Goal: Task Accomplishment & Management: Manage account settings

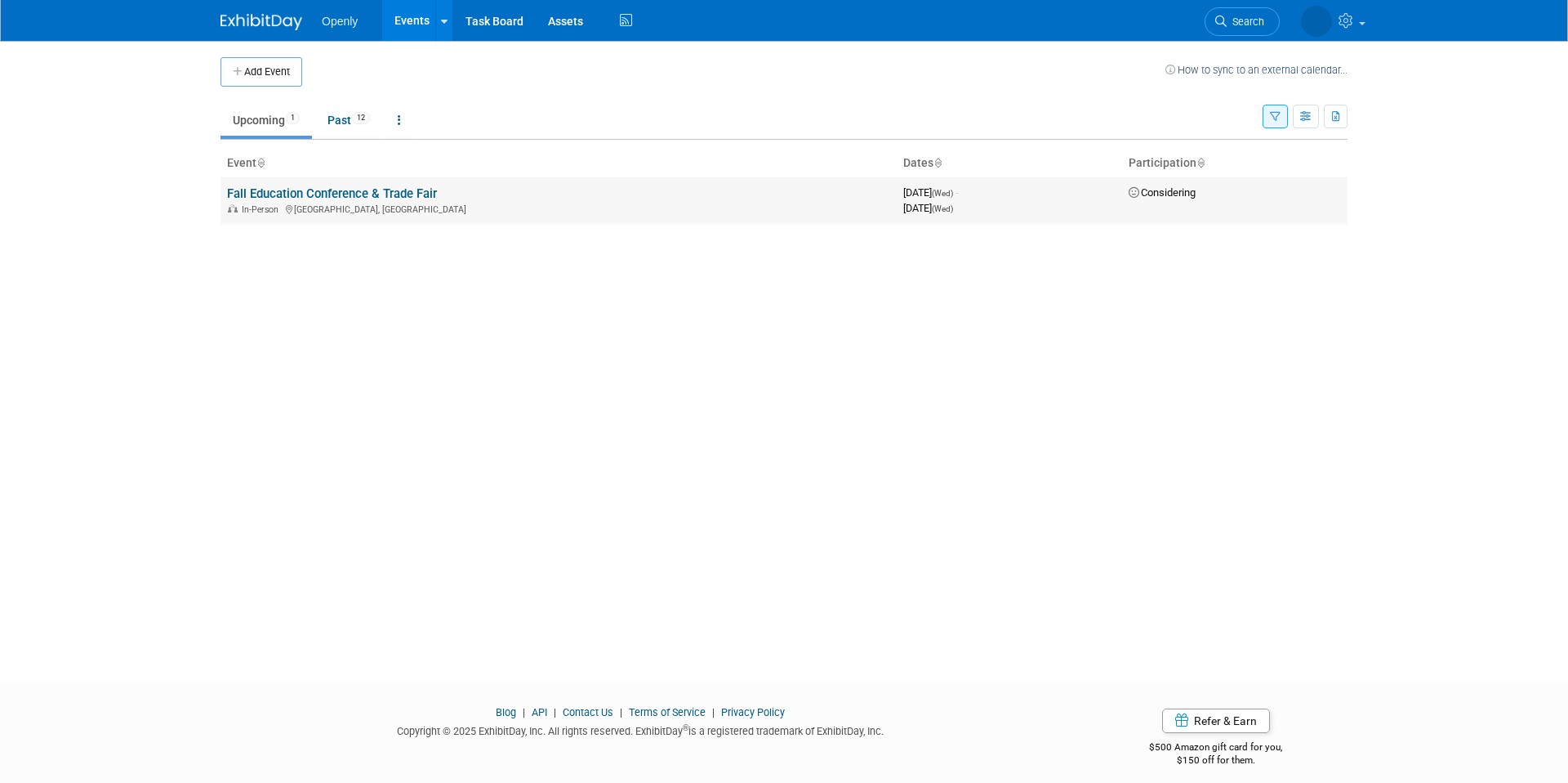
click at [397, 195] on link "Fall Education Conference & Trade Fair" at bounding box center [332, 193] width 210 height 15
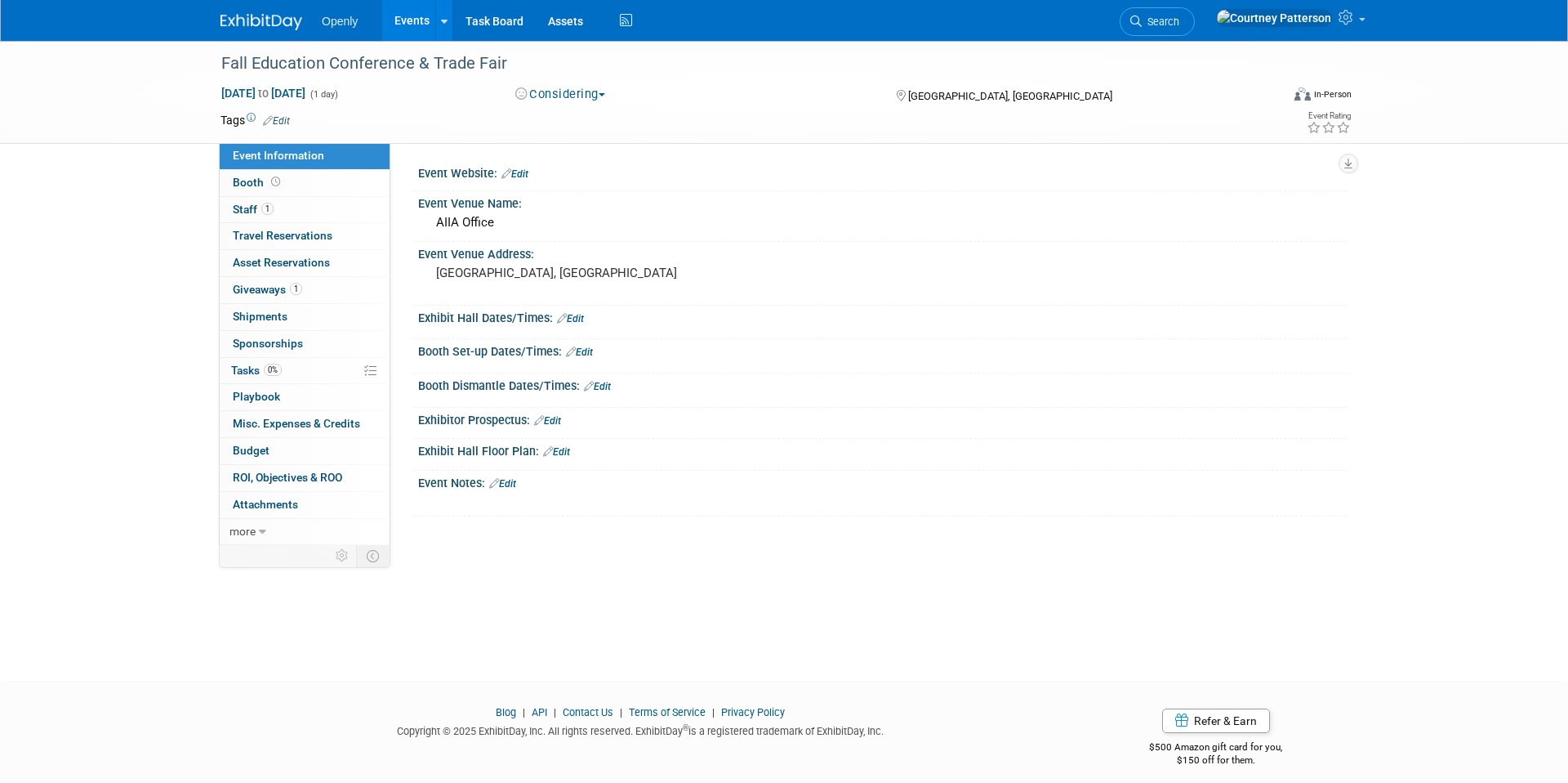
click at [582, 97] on button "Considering" at bounding box center [560, 94] width 102 height 17
click at [557, 115] on link "Committed" at bounding box center [575, 121] width 129 height 23
click at [577, 318] on link "Edit" at bounding box center [570, 319] width 27 height 12
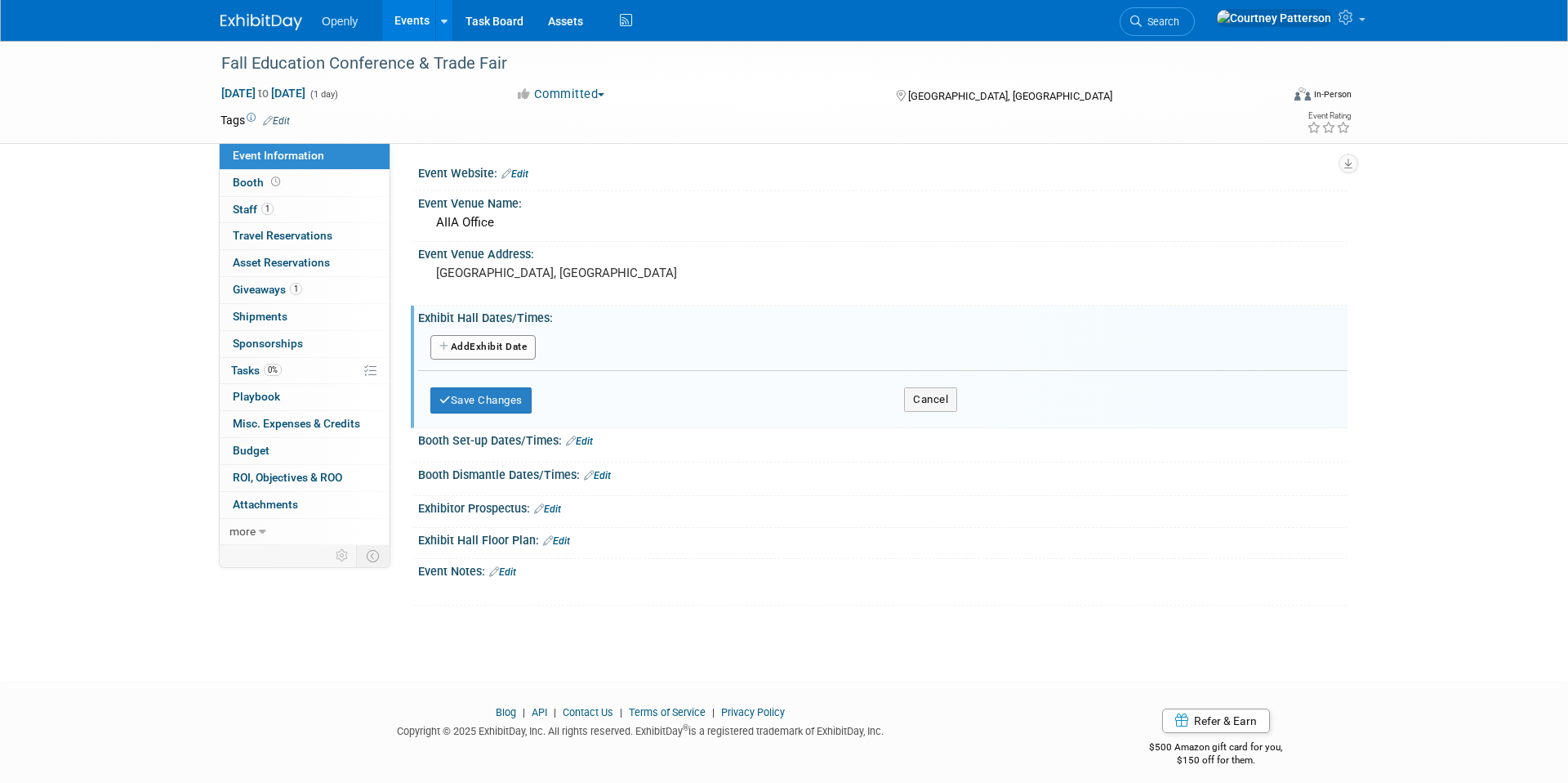
click at [486, 350] on button "Add Another Exhibit Date" at bounding box center [483, 347] width 106 height 25
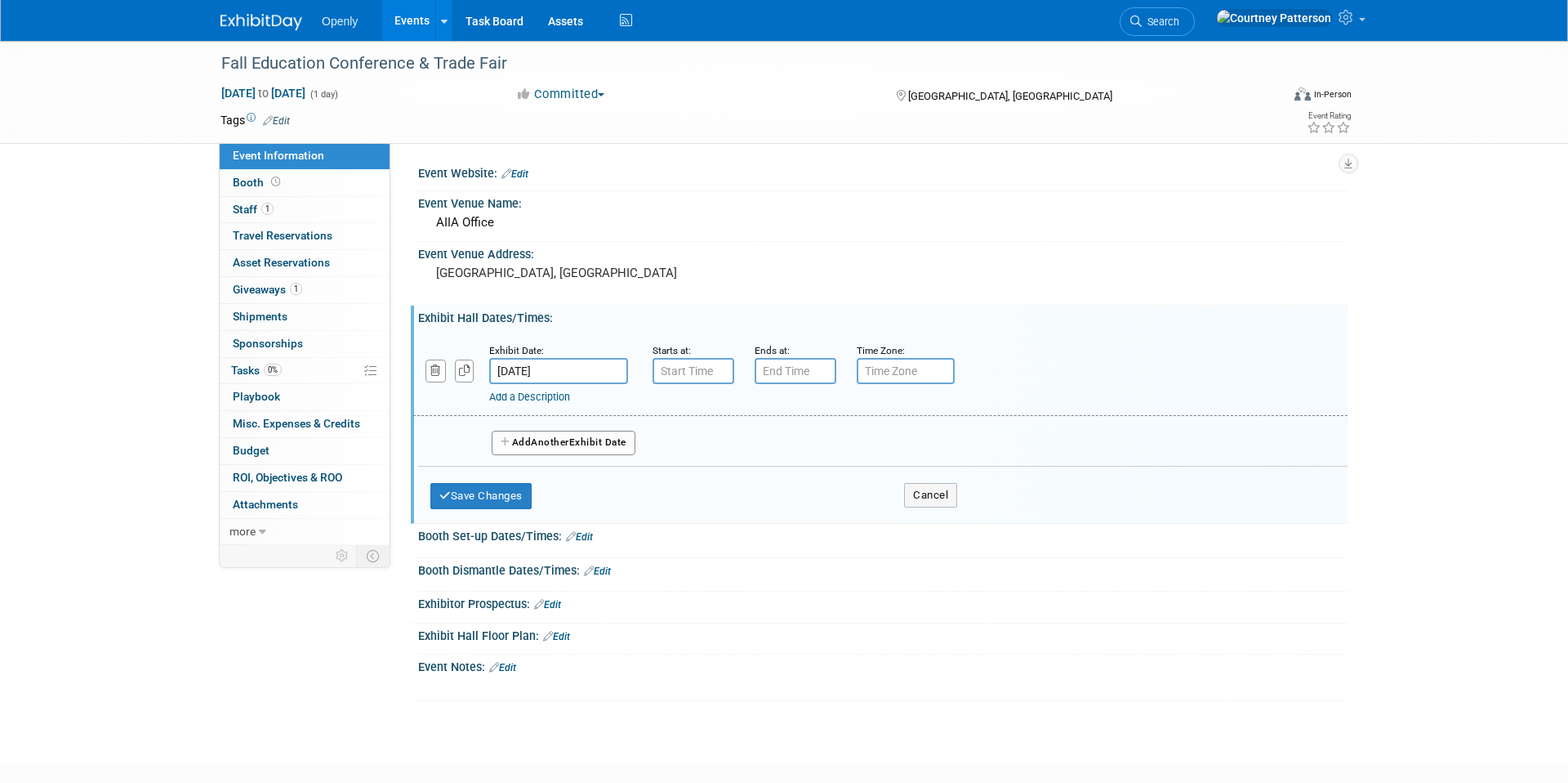
click at [574, 374] on input "Oct 22, 2025" at bounding box center [559, 371] width 138 height 26
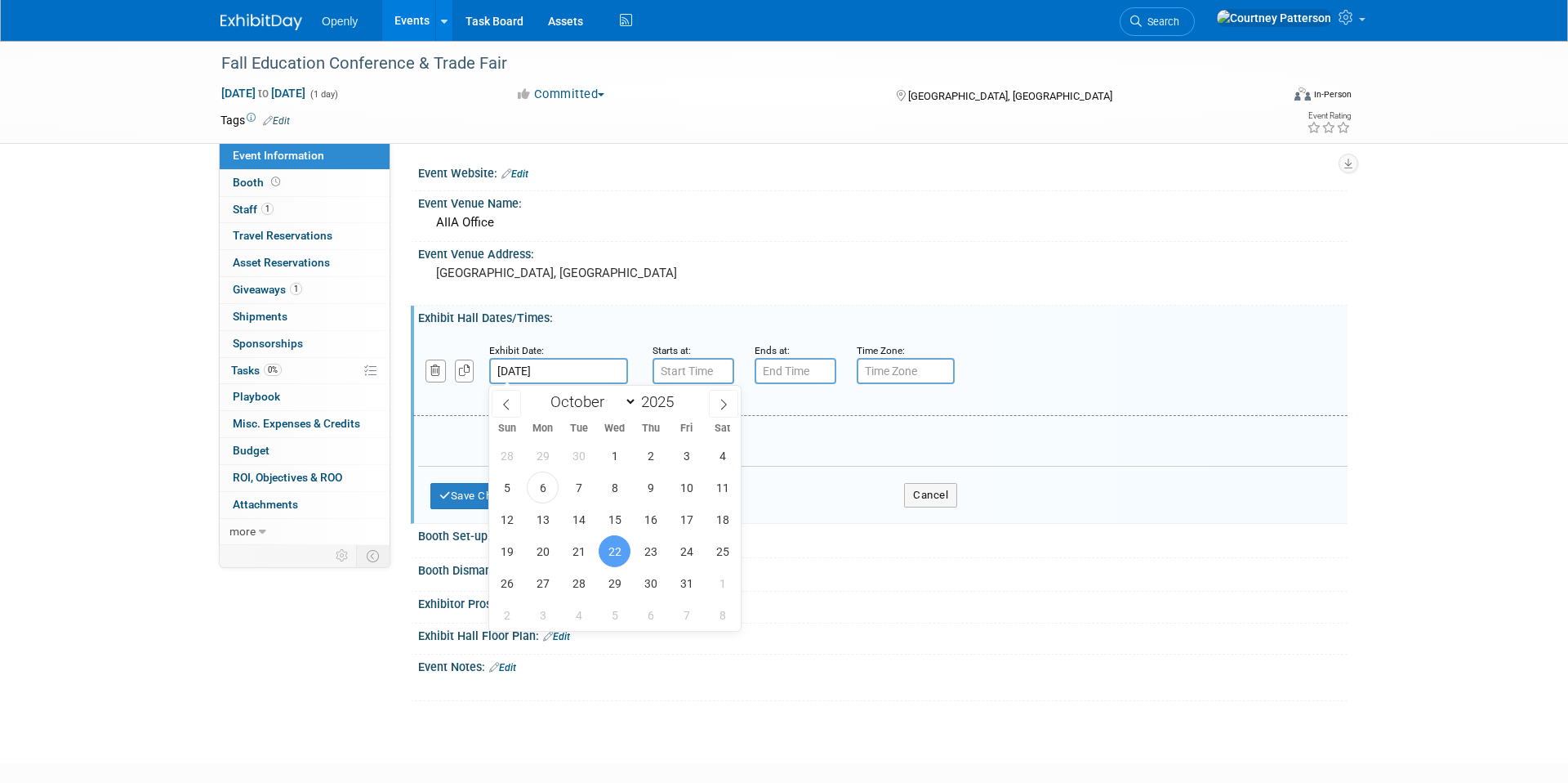
click at [612, 556] on span "22" at bounding box center [614, 551] width 32 height 32
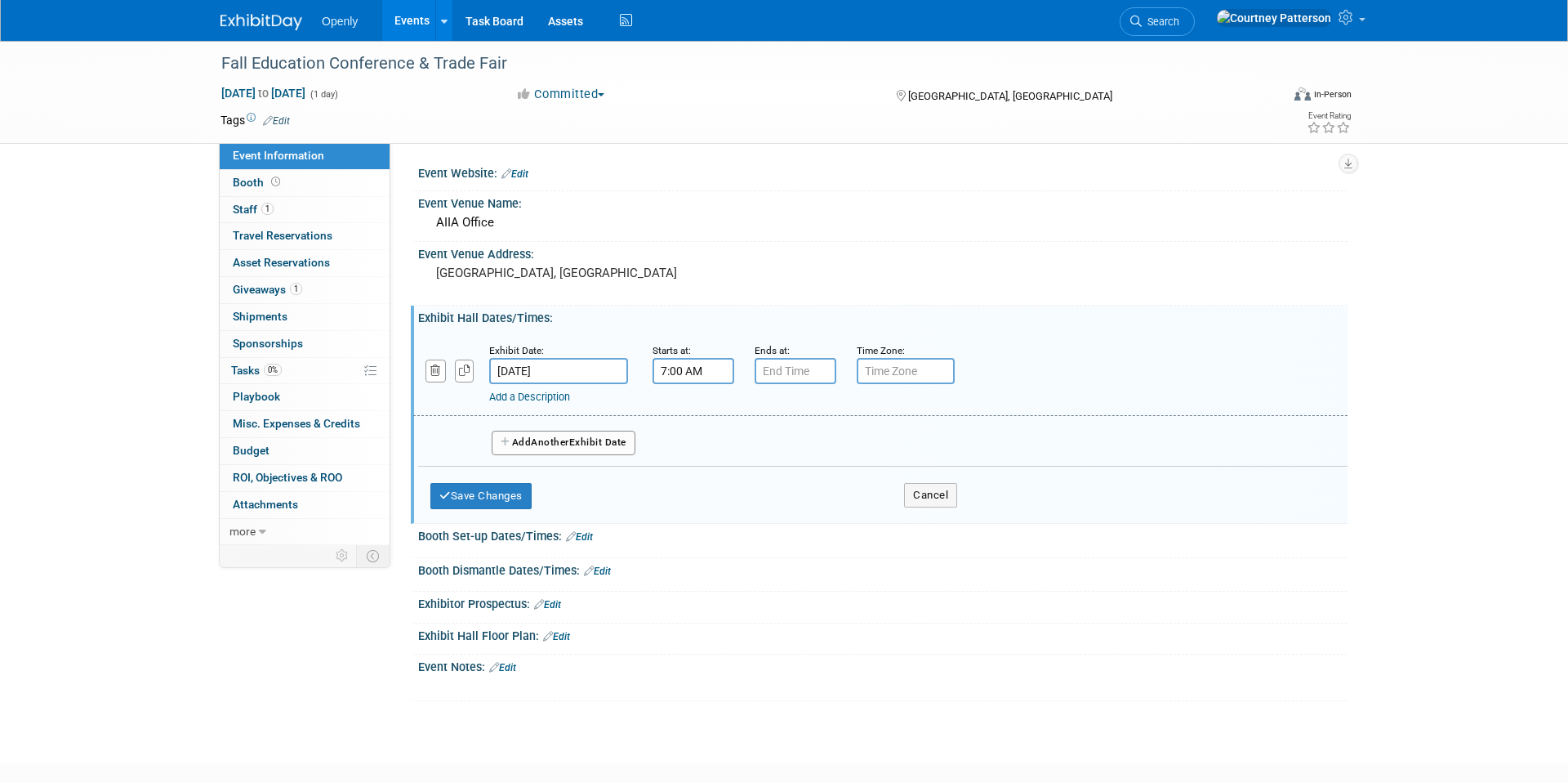
click at [689, 358] on input "7:00 AM" at bounding box center [693, 371] width 82 height 26
click at [685, 412] on span at bounding box center [691, 411] width 29 height 29
click at [688, 412] on span at bounding box center [691, 411] width 29 height 29
type input "9:00 AM"
click at [806, 523] on span at bounding box center [811, 519] width 110 height 29
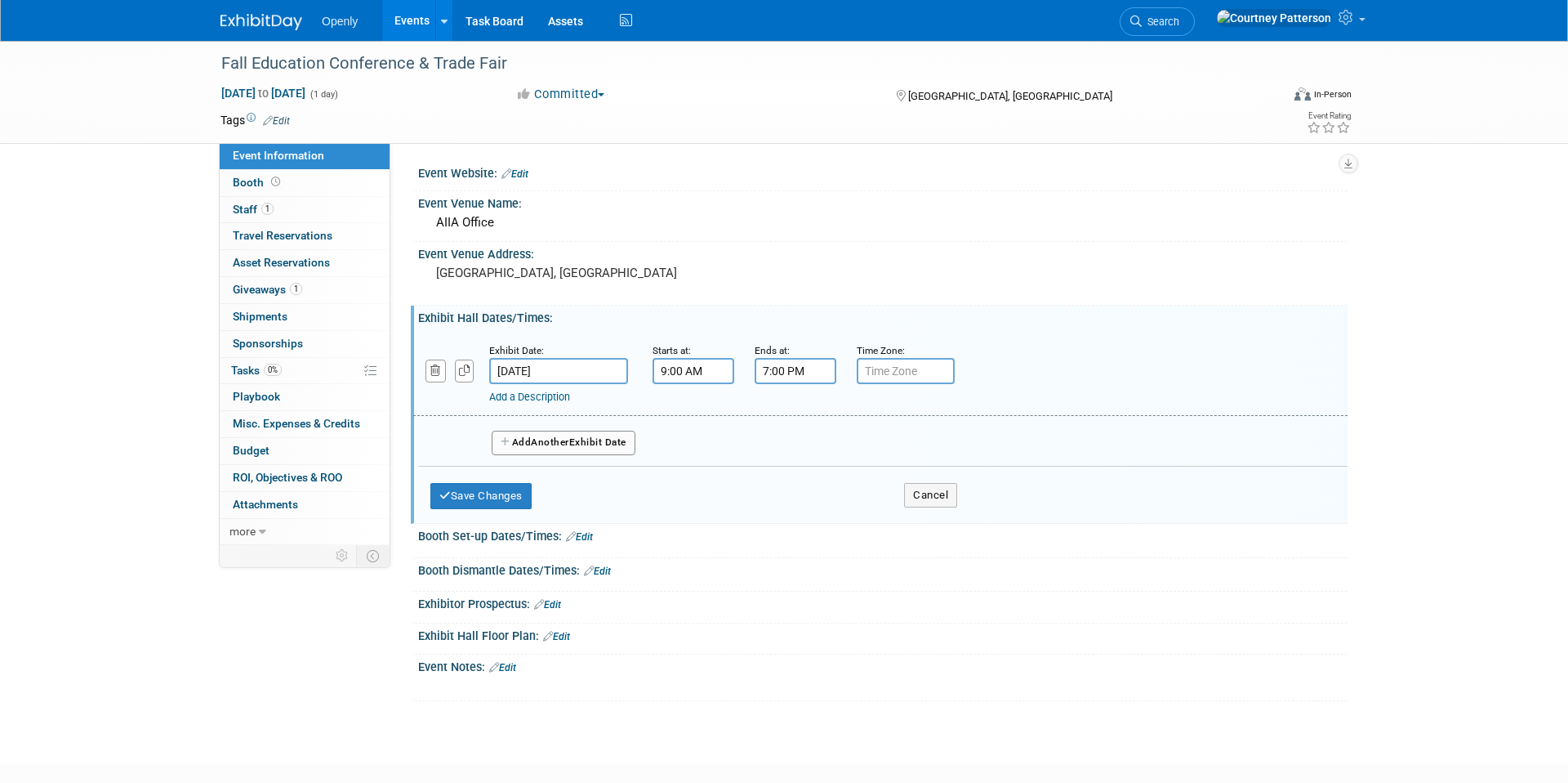
click at [801, 371] on input "7:00 PM" at bounding box center [795, 371] width 82 height 26
click at [789, 490] on span at bounding box center [792, 482] width 29 height 29
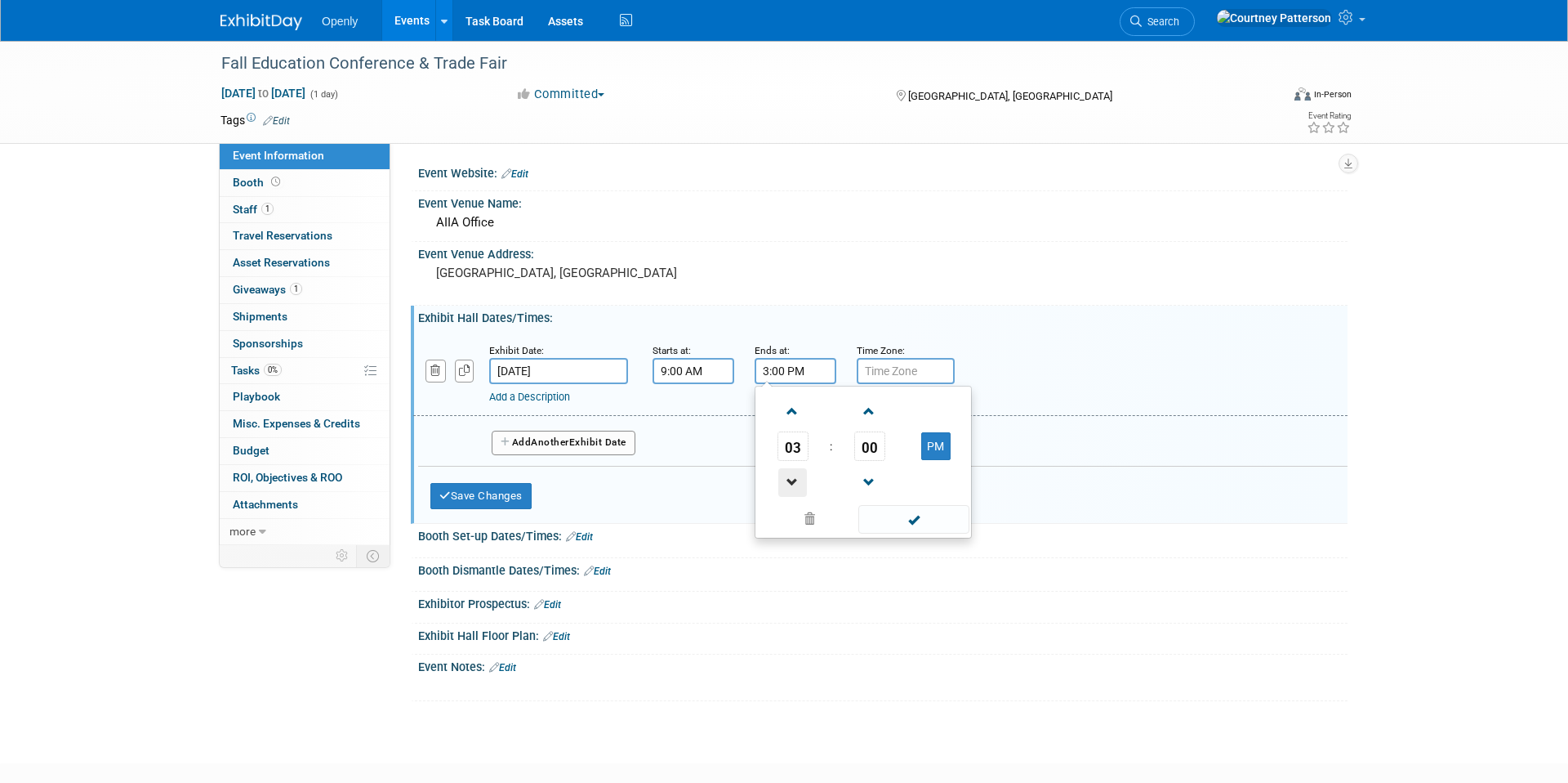
click at [789, 490] on span at bounding box center [792, 482] width 29 height 29
type input "2:00 PM"
click at [933, 511] on span at bounding box center [913, 519] width 110 height 29
click at [859, 382] on input "text" at bounding box center [905, 371] width 98 height 26
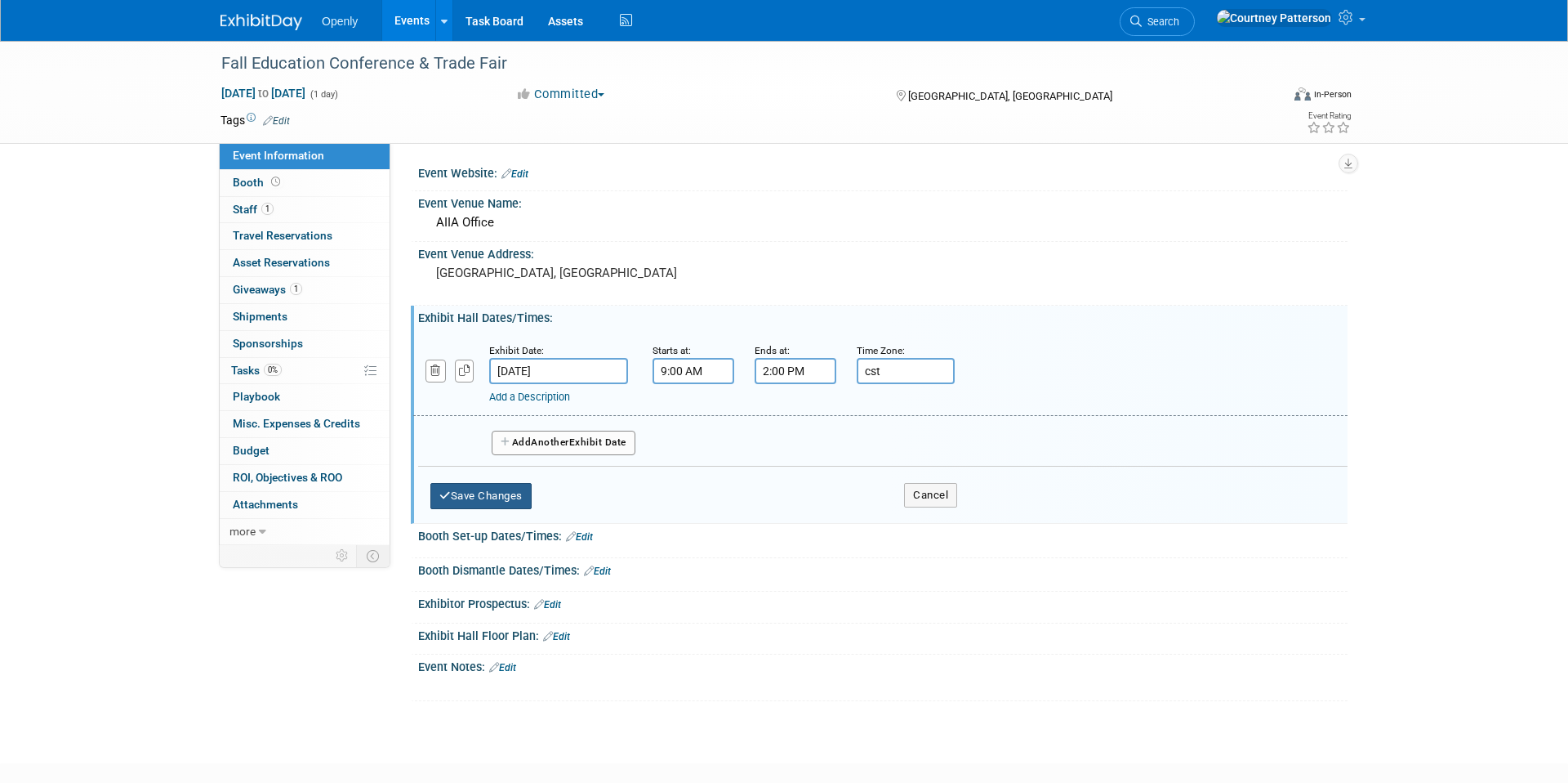
type input "cst"
click at [500, 487] on button "Save Changes" at bounding box center [481, 496] width 101 height 26
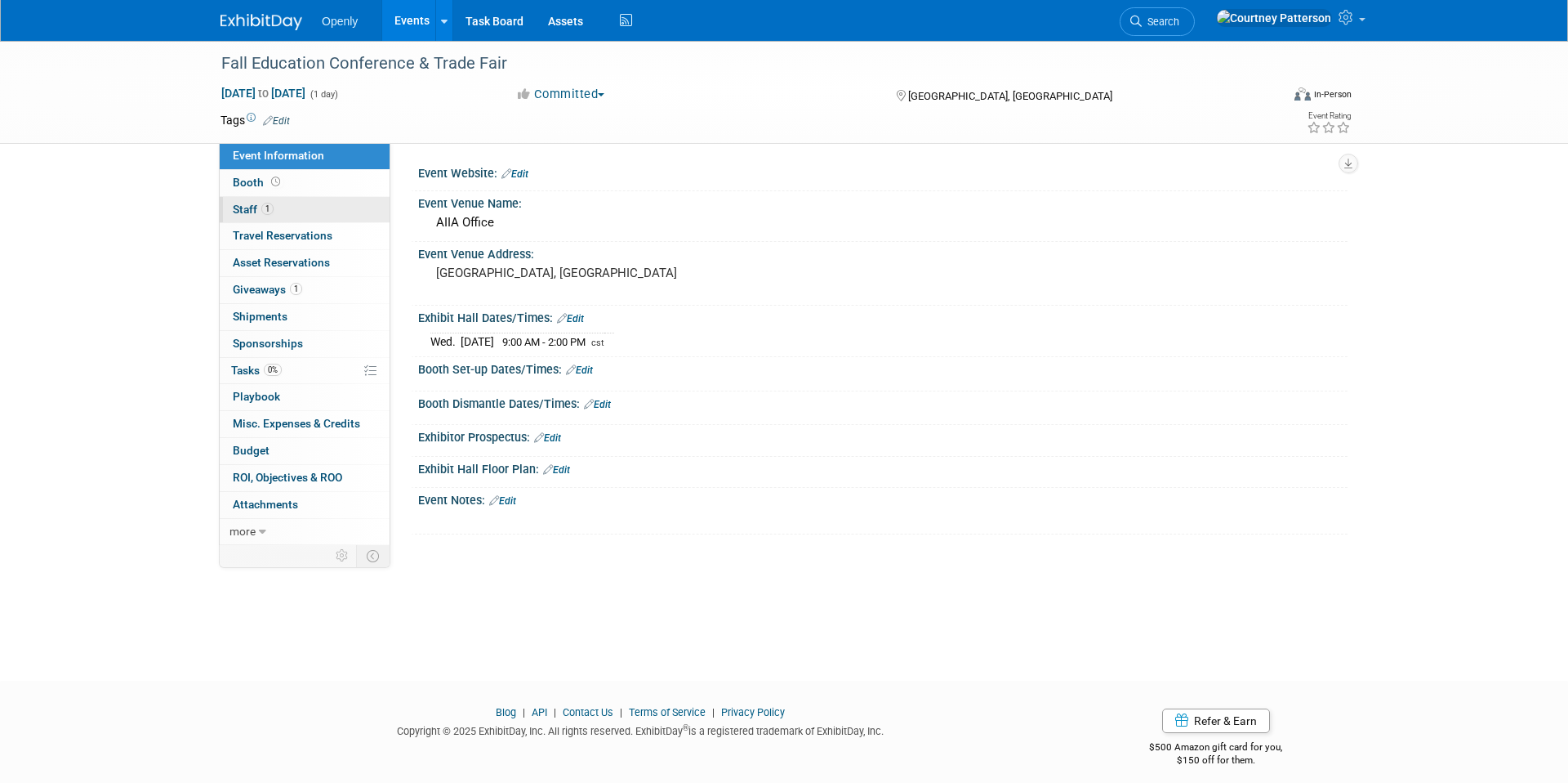
click at [270, 208] on span "1" at bounding box center [267, 209] width 12 height 12
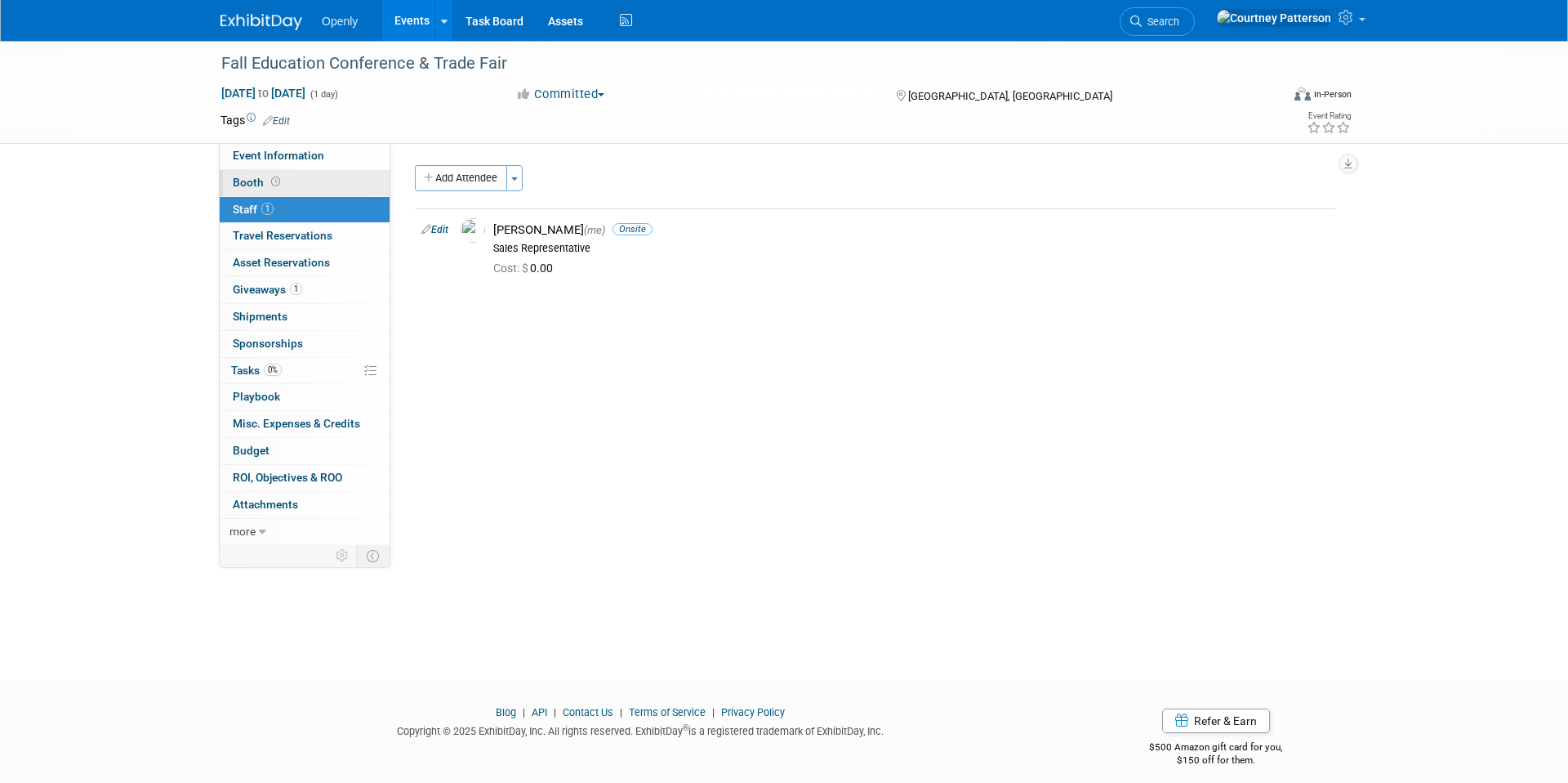
click at [264, 189] on link "Booth" at bounding box center [305, 183] width 170 height 26
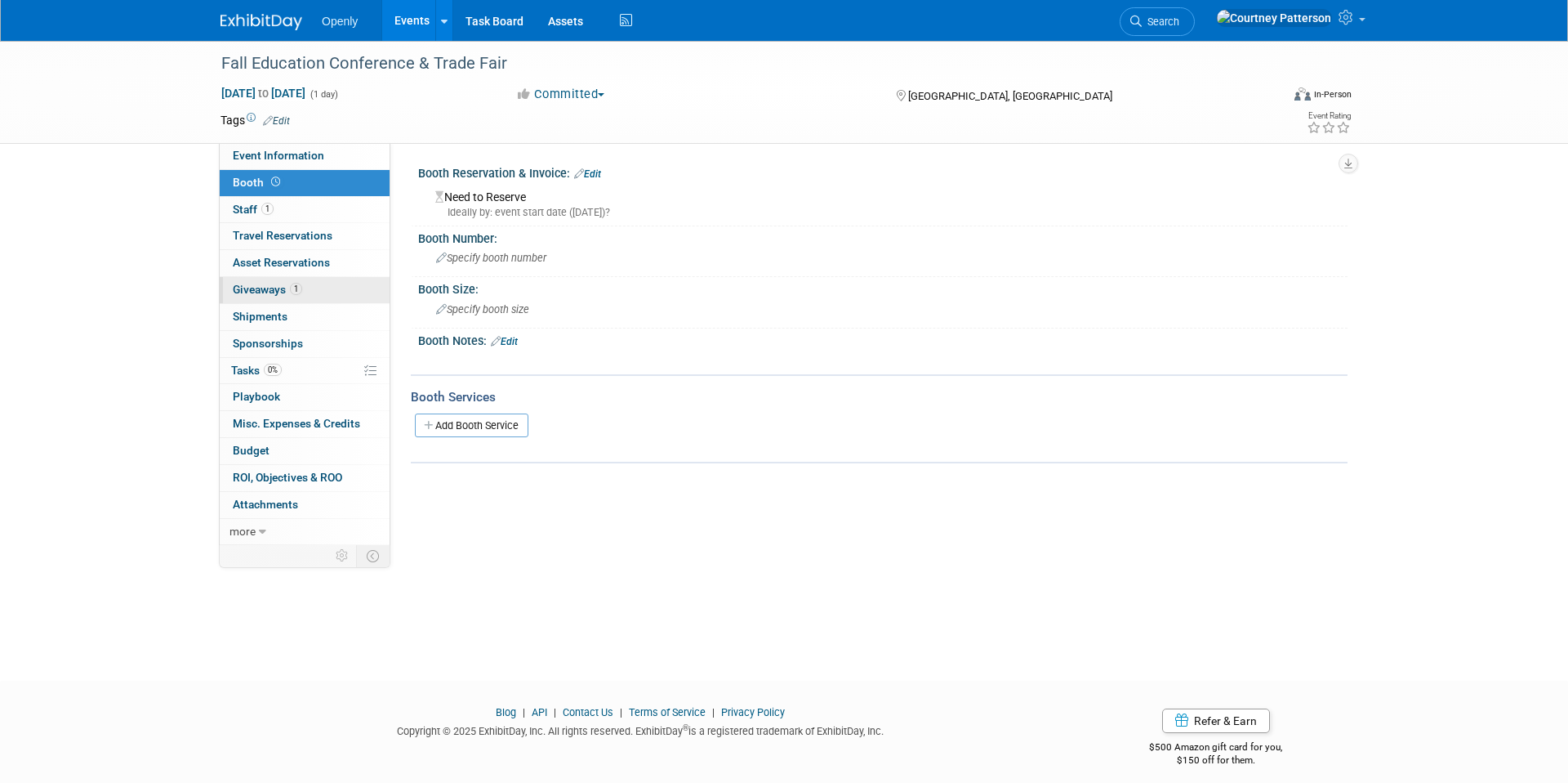
click at [262, 284] on span "Giveaways 1" at bounding box center [267, 289] width 69 height 13
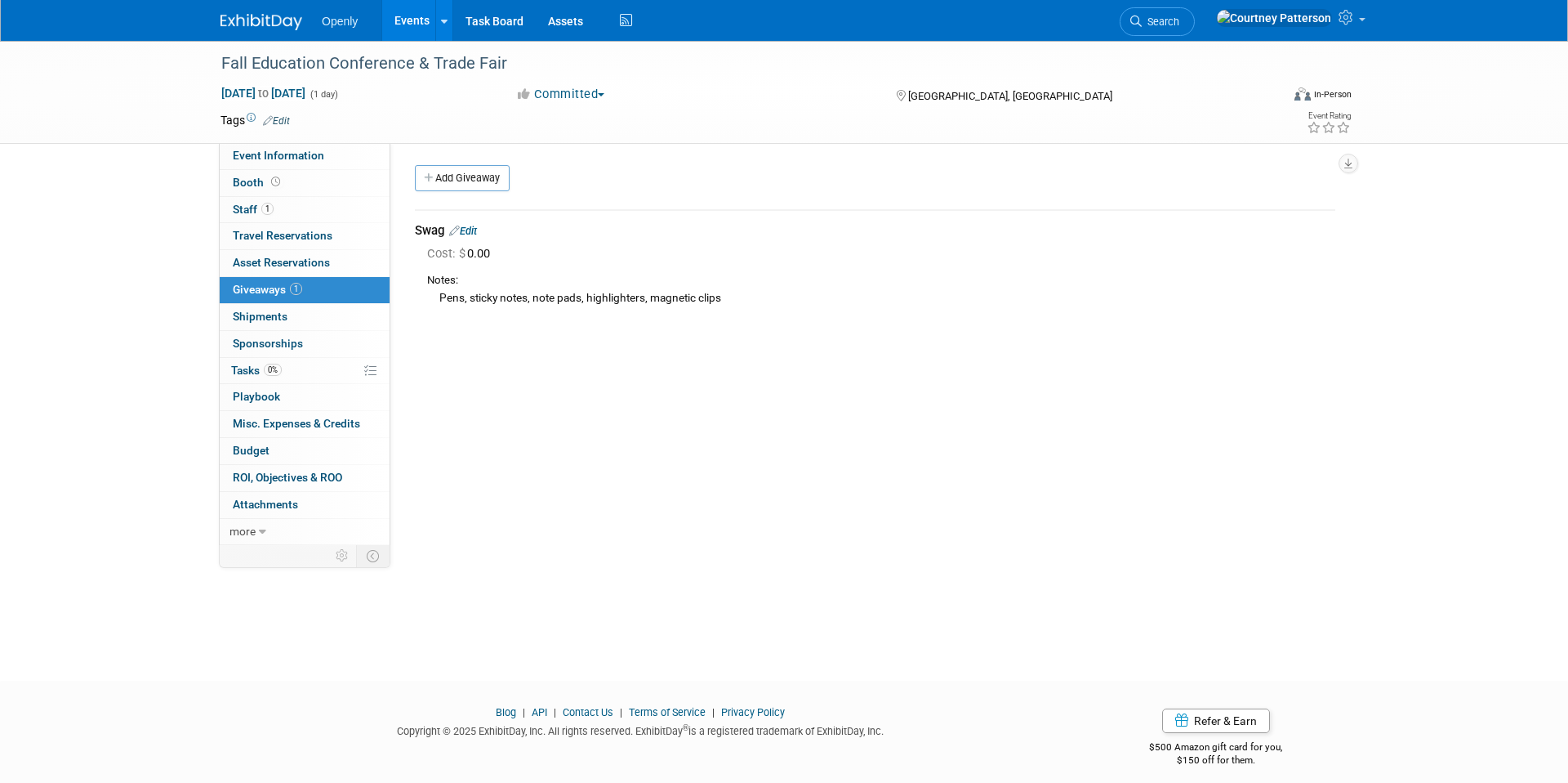
click at [471, 230] on link "Edit" at bounding box center [463, 231] width 28 height 12
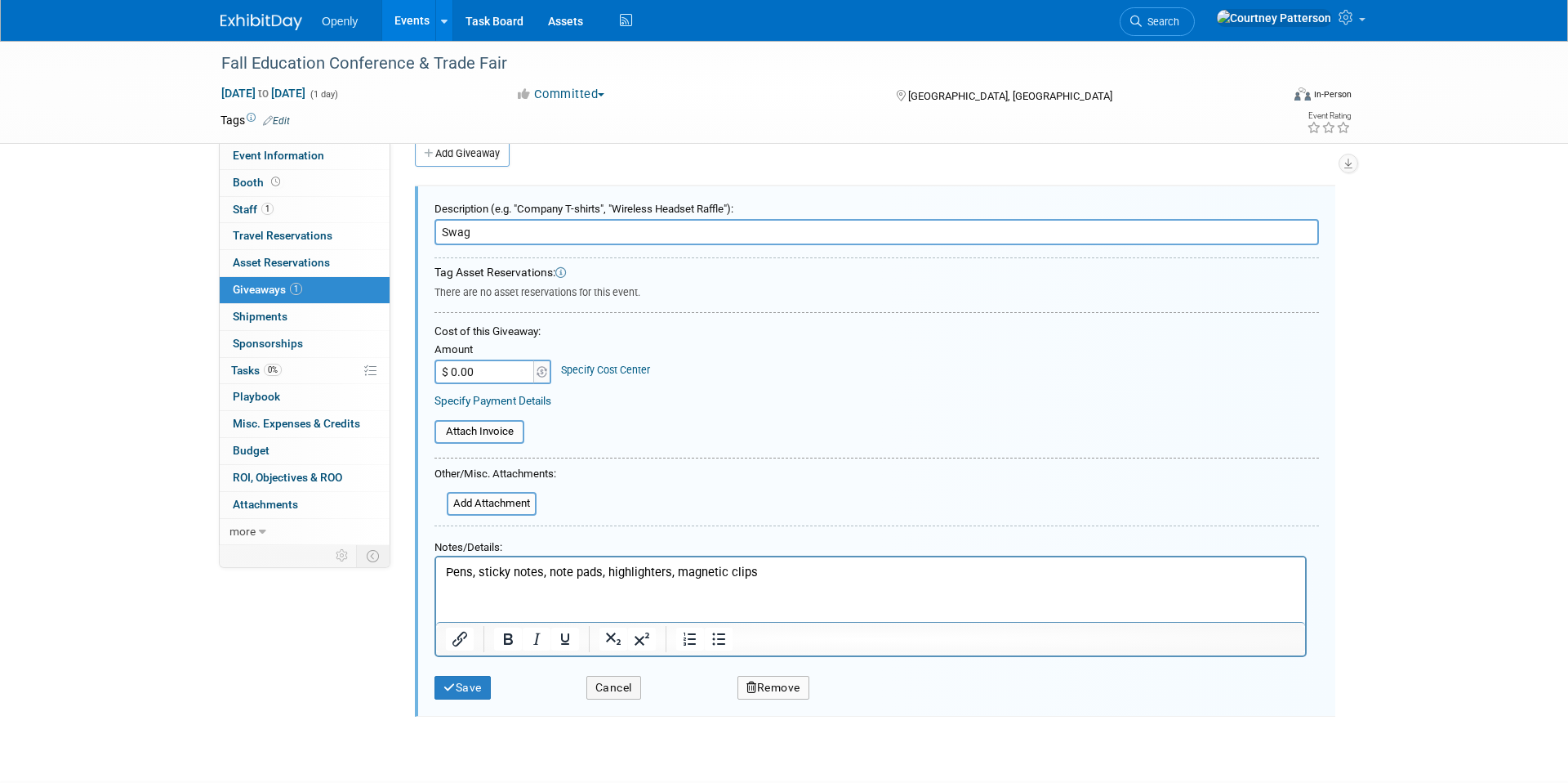
click at [550, 572] on p "Pens, sticky notes, note pads, highlighters, magnetic clips" at bounding box center [872, 571] width 851 height 17
drag, startPoint x: 706, startPoint y: 571, endPoint x: 820, endPoint y: 572, distance: 114.0
click at [820, 572] on p "Pens, sticky notes, small note pads, highlighters, magnetic clips" at bounding box center [872, 571] width 851 height 17
click at [476, 687] on button "Save" at bounding box center [462, 688] width 56 height 24
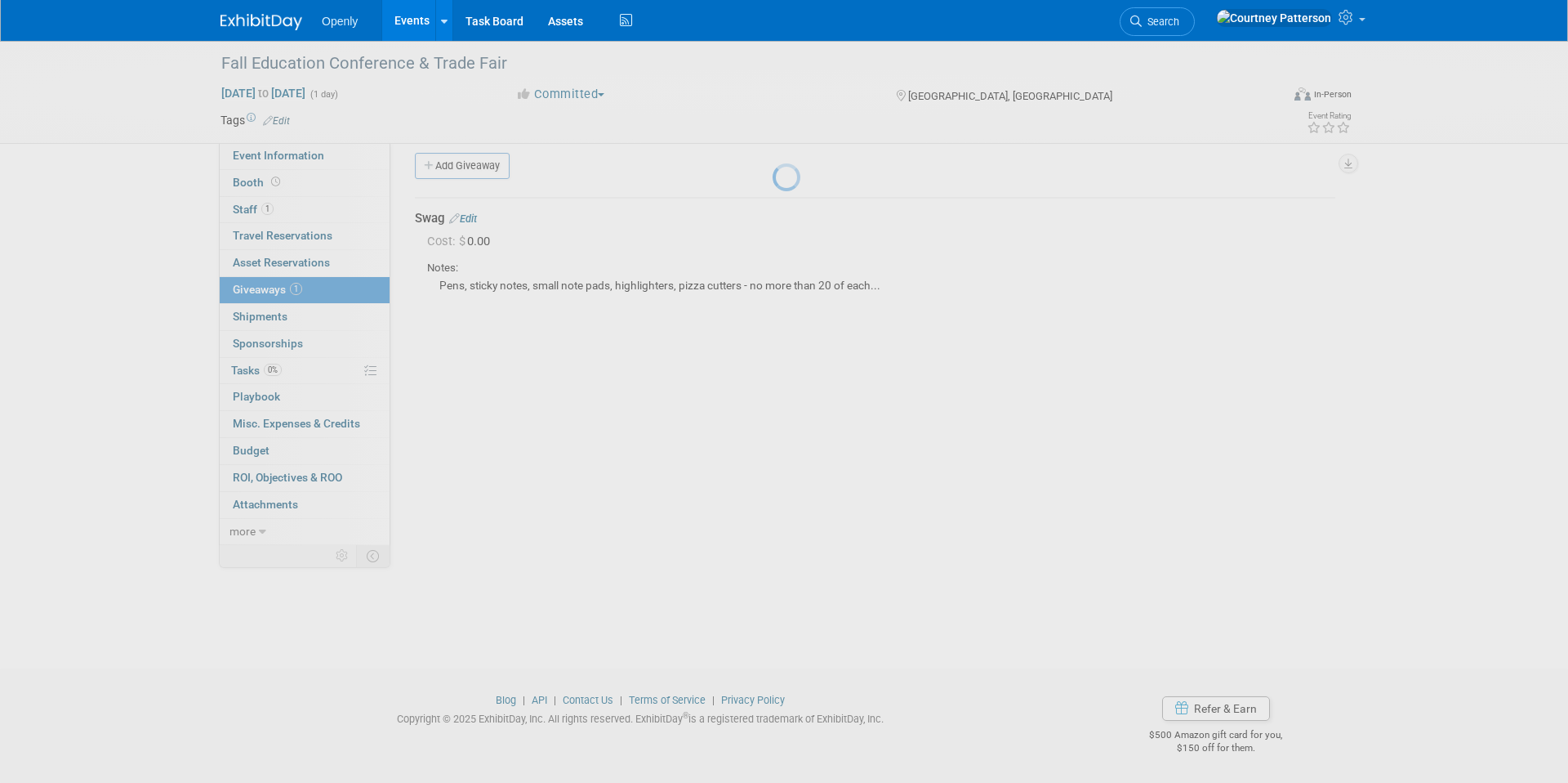
scroll to position [12, 0]
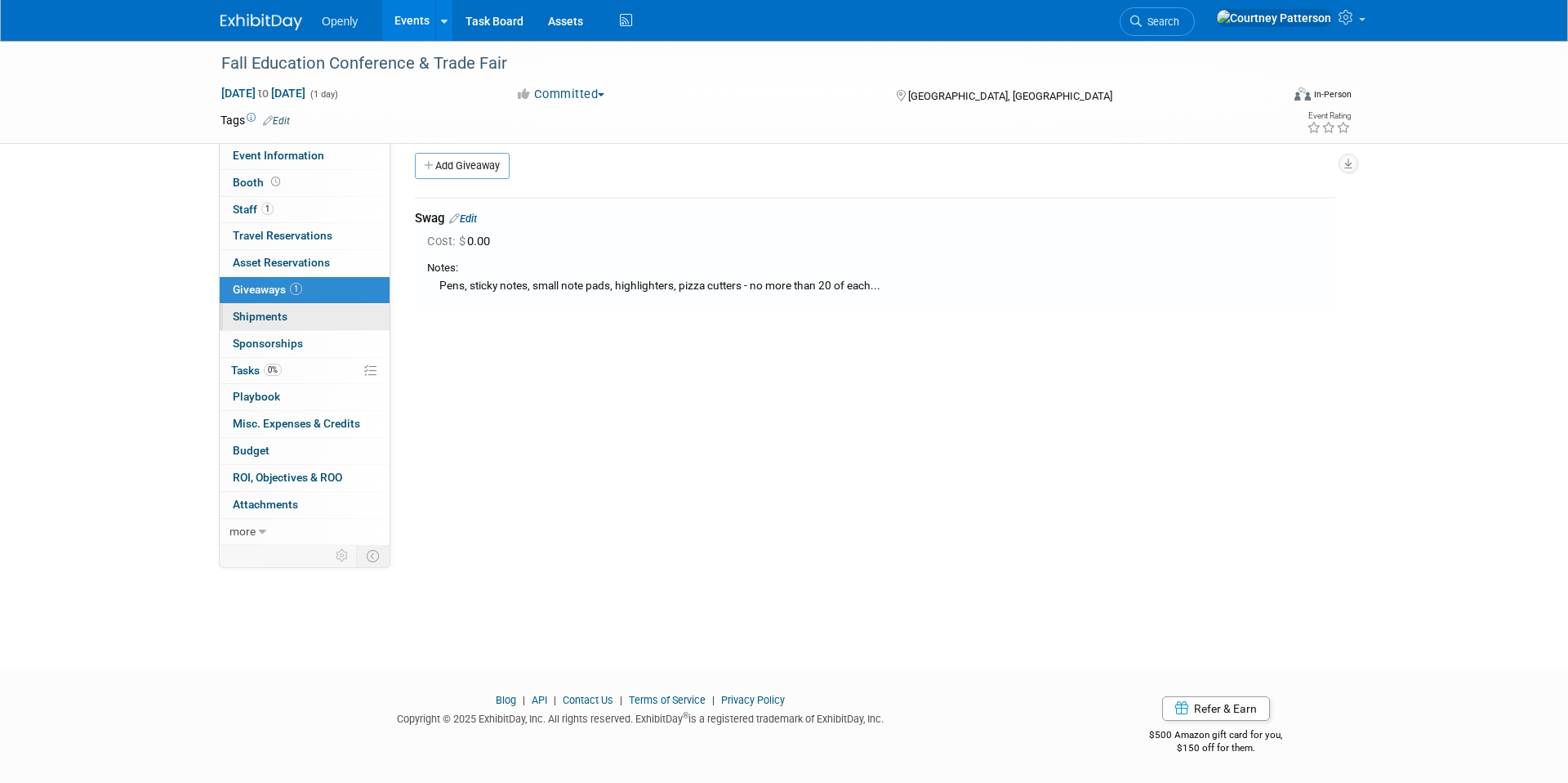
click at [260, 320] on span "Shipments 0" at bounding box center [259, 316] width 54 height 13
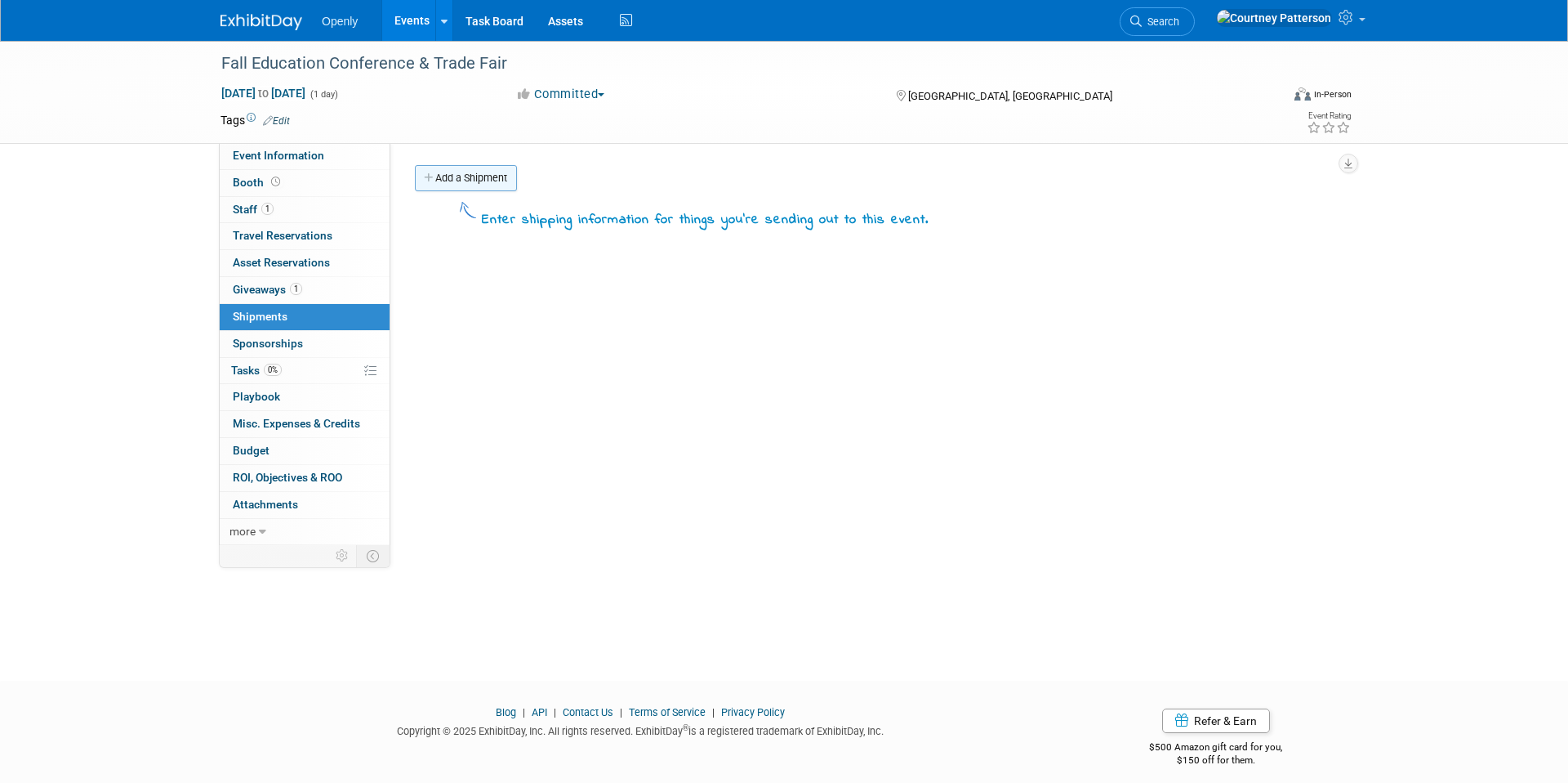
click at [453, 180] on link "Add a Shipment" at bounding box center [465, 178] width 102 height 26
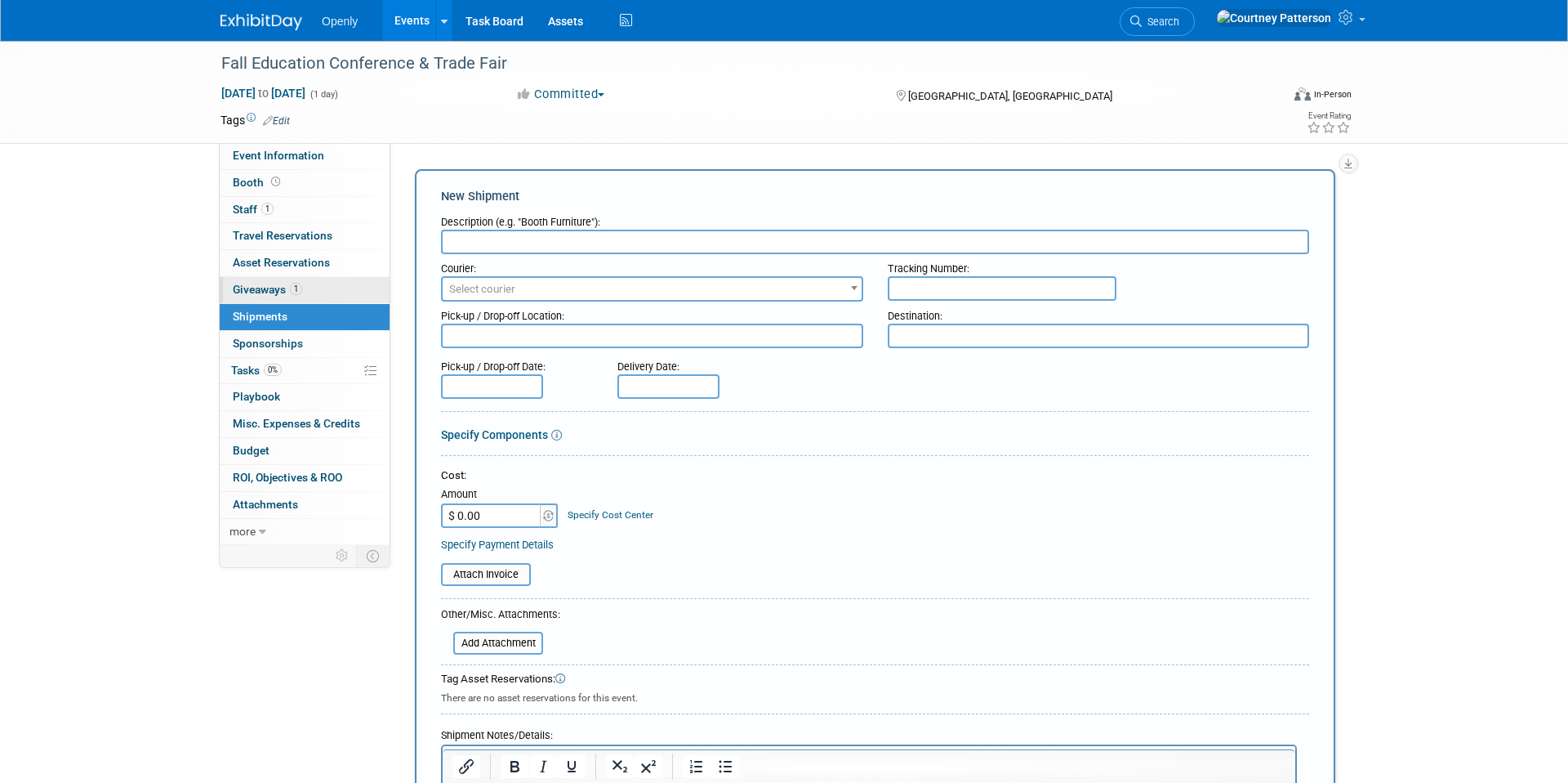
click at [268, 292] on span "Giveaways 1" at bounding box center [267, 289] width 69 height 13
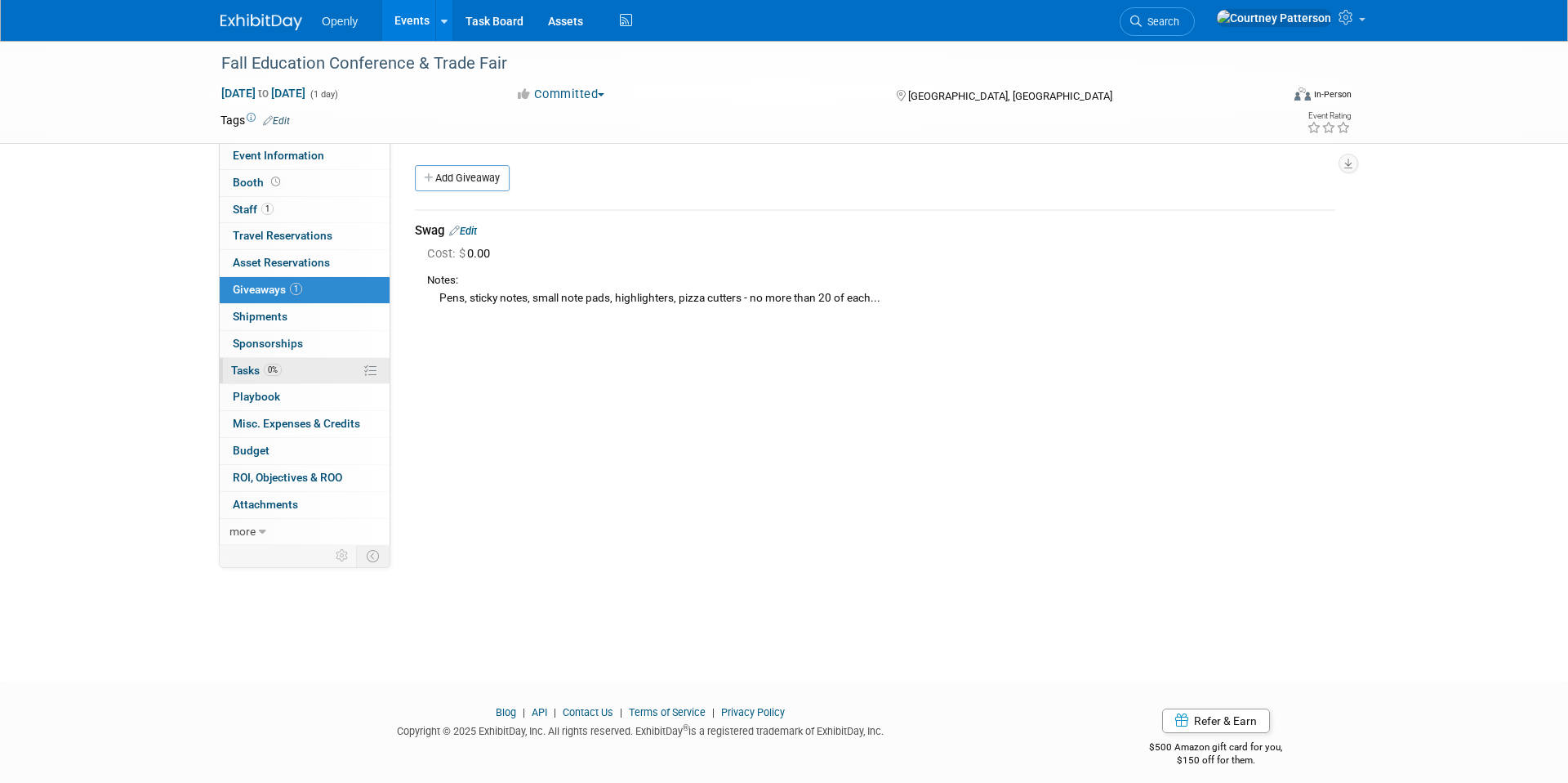
click at [263, 370] on span "Tasks 0%" at bounding box center [256, 369] width 50 height 13
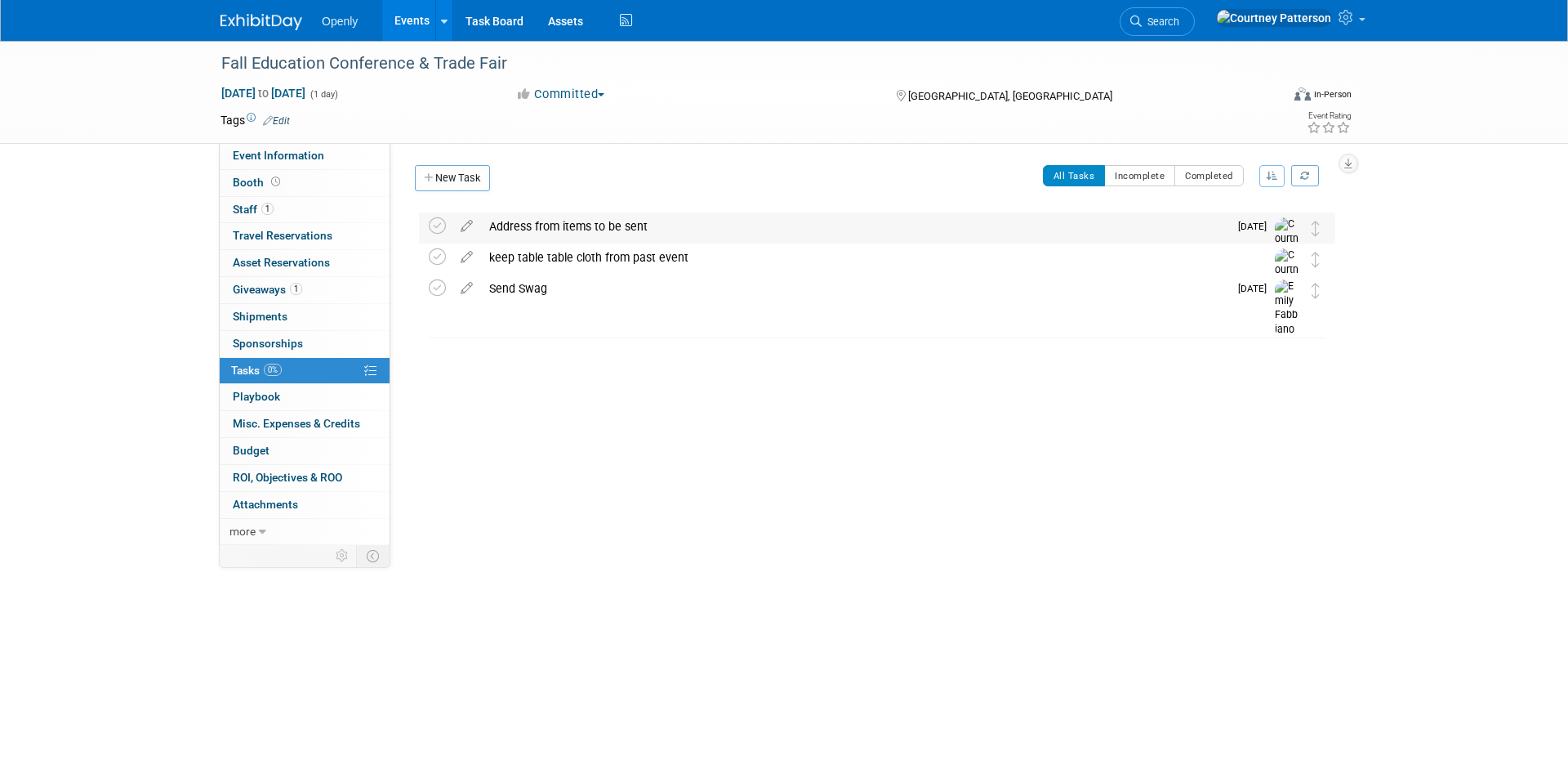
click at [540, 223] on div "Address from items to be sent" at bounding box center [855, 227] width 748 height 28
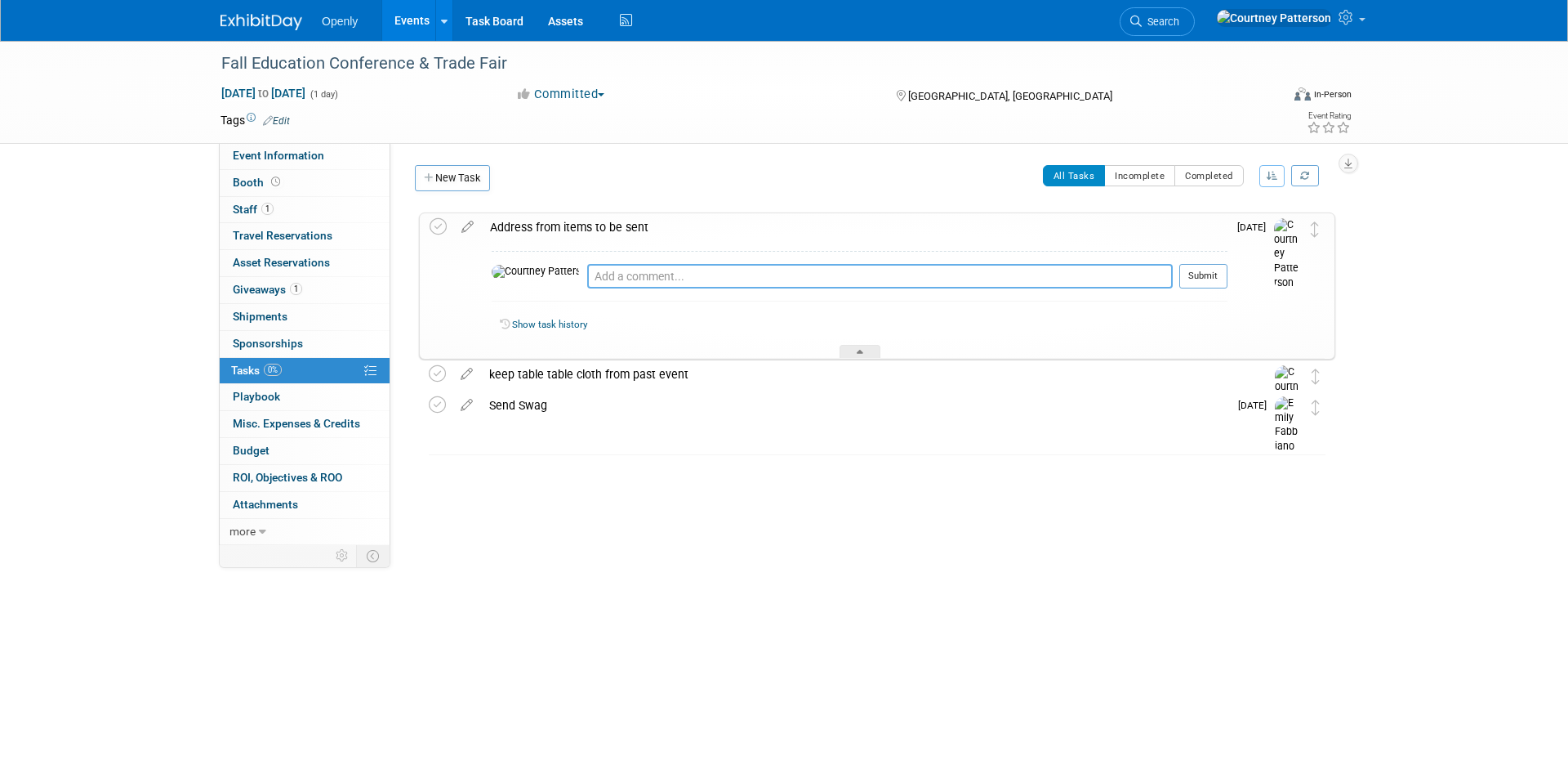
click at [595, 281] on textarea at bounding box center [880, 276] width 586 height 25
type textarea "You can send them to me at 8000 Madison Blvd, Ste D102, PNB 184, Madison, AL 35…"
click at [1217, 277] on button "Submit" at bounding box center [1203, 276] width 48 height 25
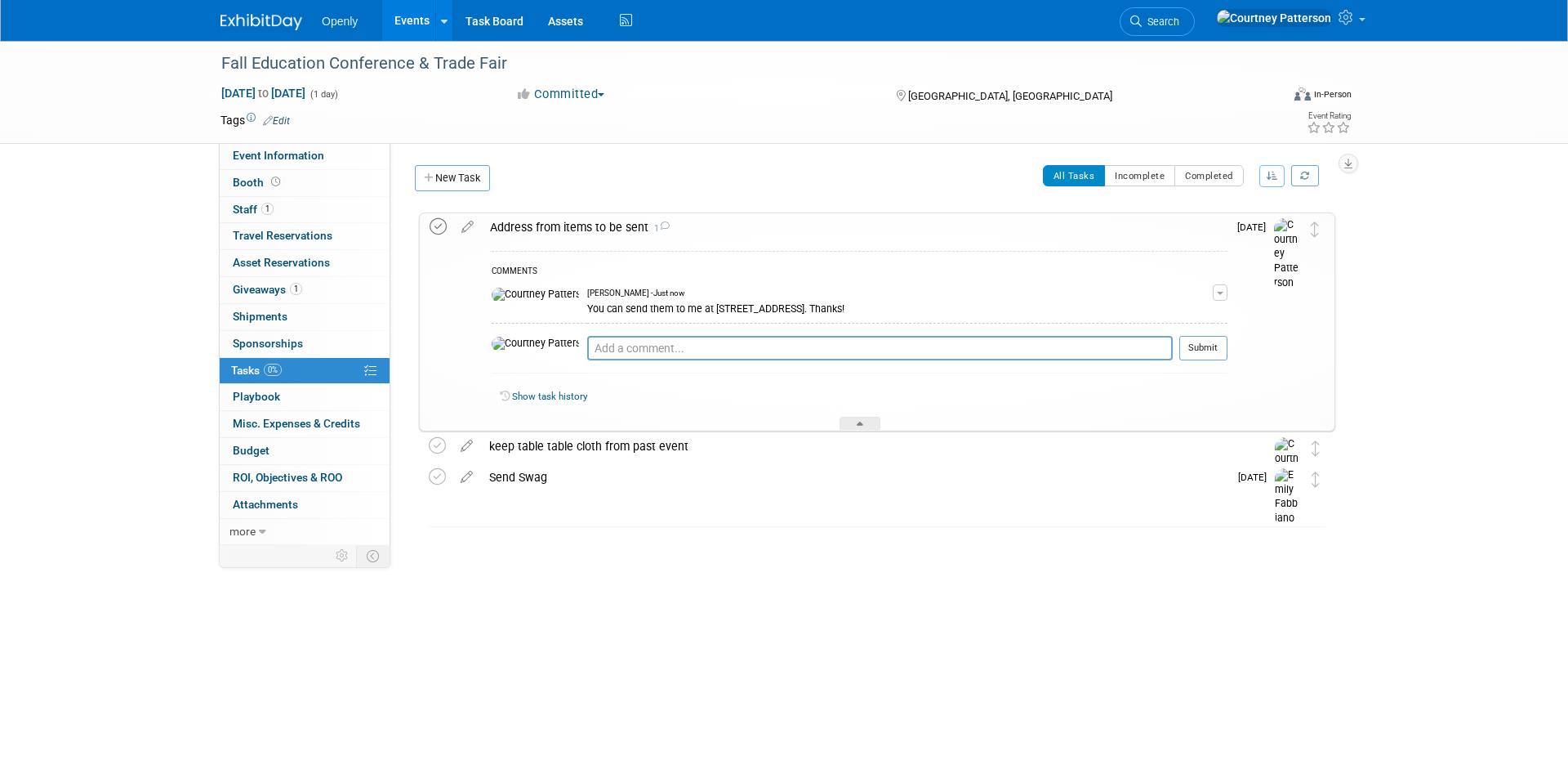
click at [435, 221] on icon at bounding box center [437, 226] width 17 height 17
click at [433, 443] on icon at bounding box center [437, 445] width 17 height 17
click at [287, 21] on img at bounding box center [261, 22] width 82 height 17
